Goal: Check status: Check status

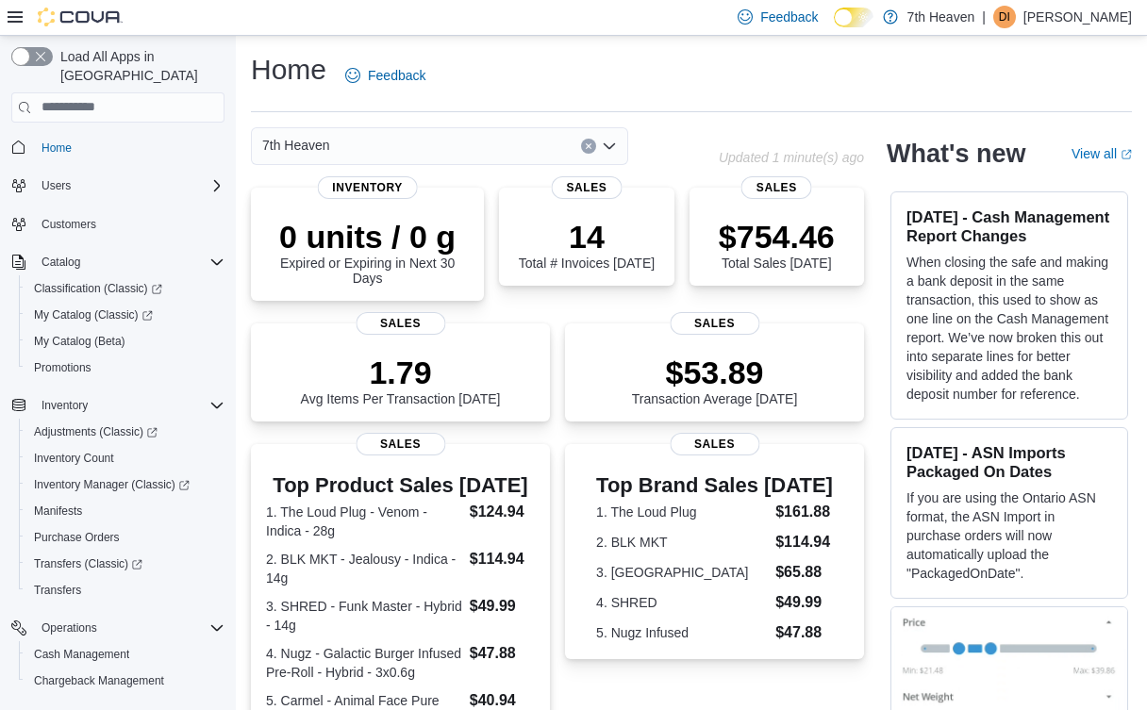
scroll to position [167, 0]
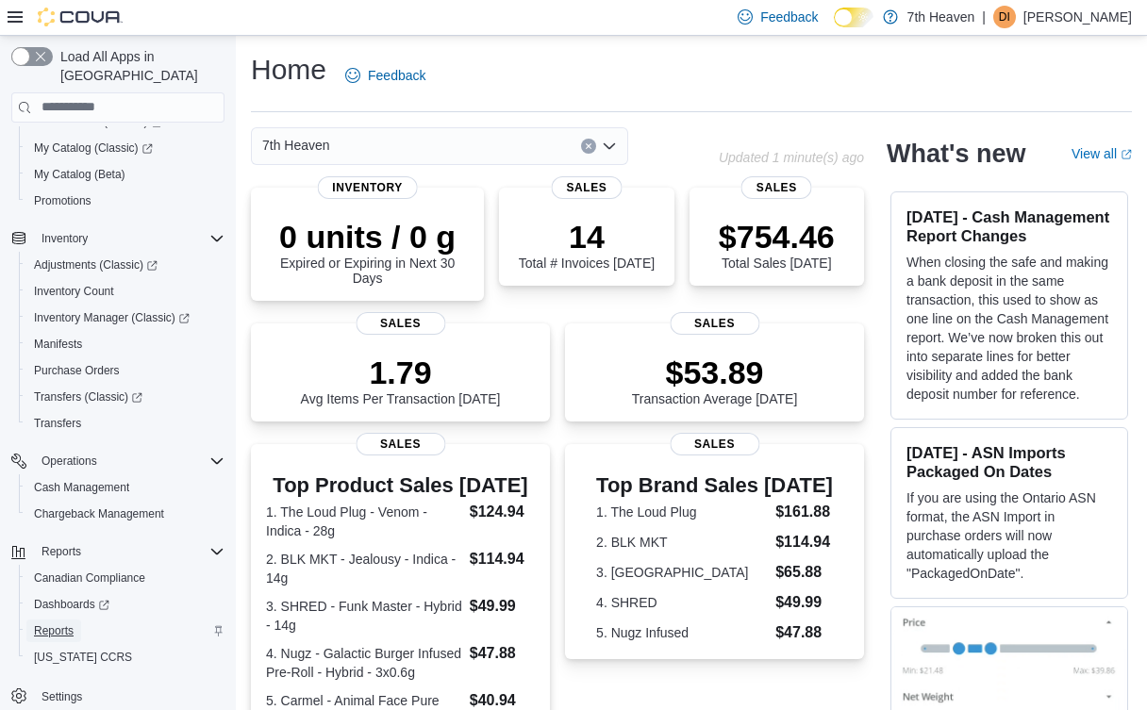
click at [58, 624] on span "Reports" at bounding box center [54, 631] width 40 height 15
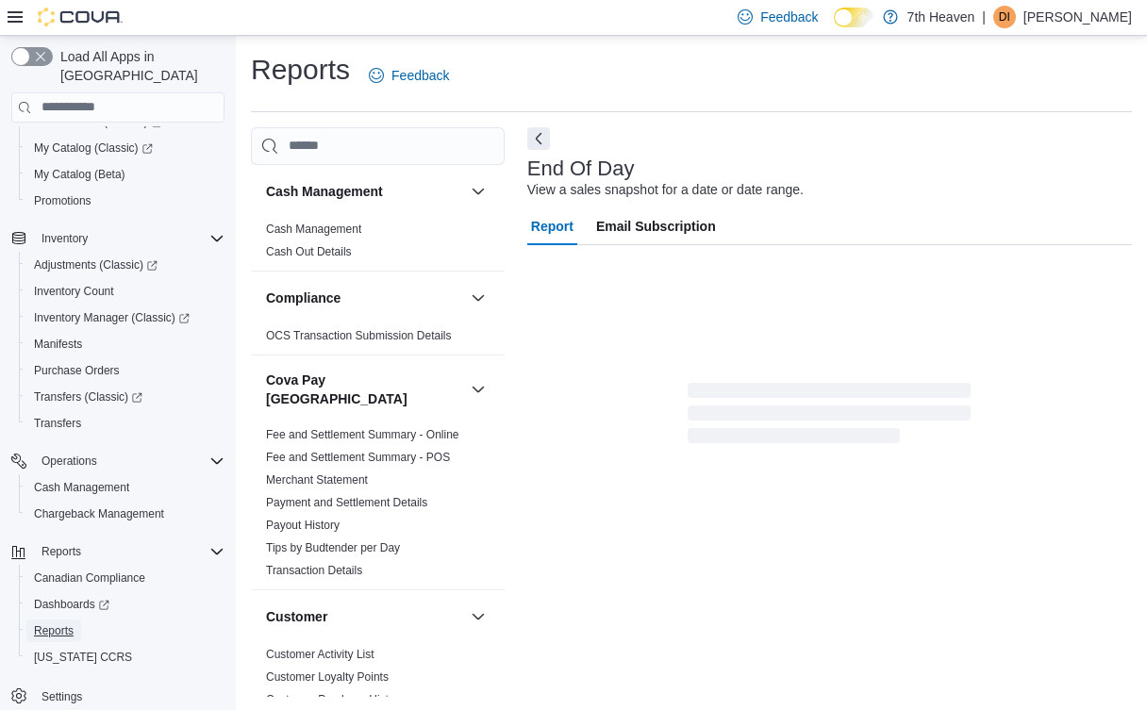
scroll to position [2, 0]
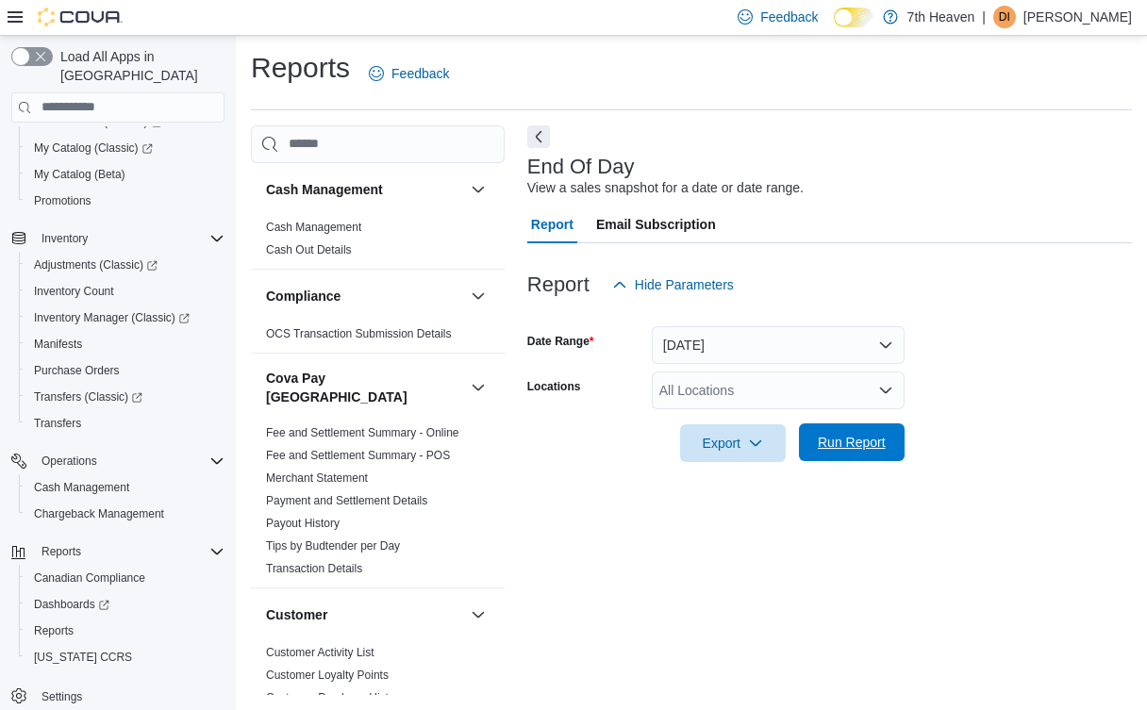
click at [850, 444] on span "Run Report" at bounding box center [852, 442] width 68 height 19
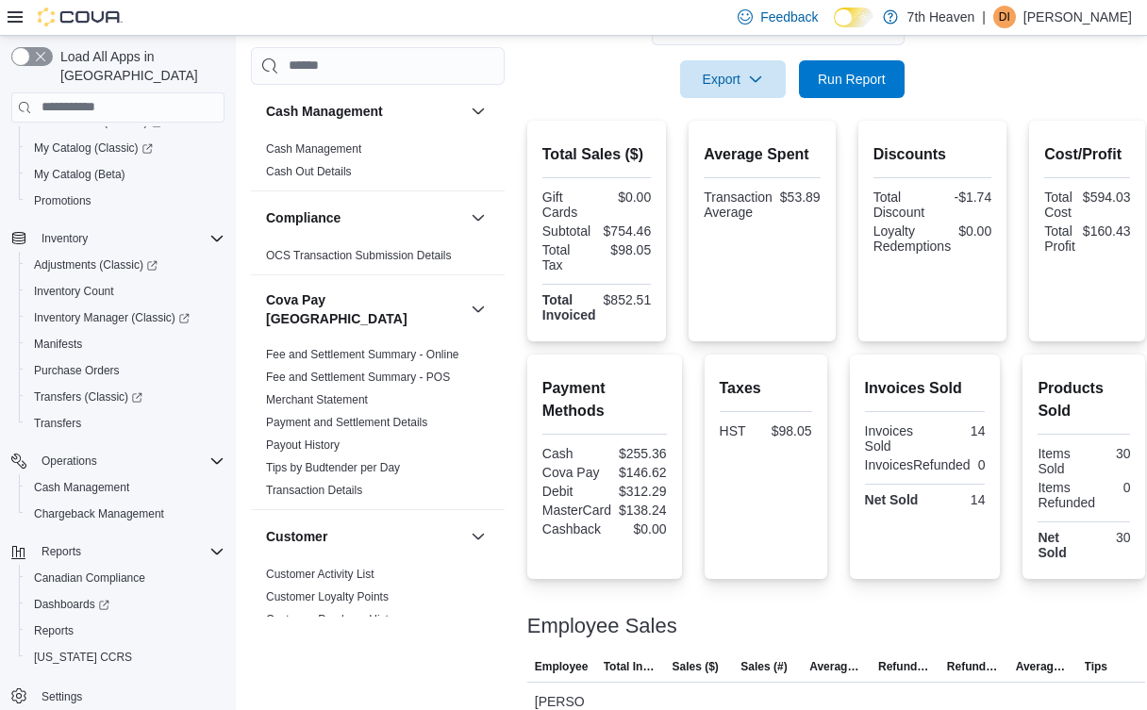
scroll to position [498, 0]
